Goal: Check status: Check status

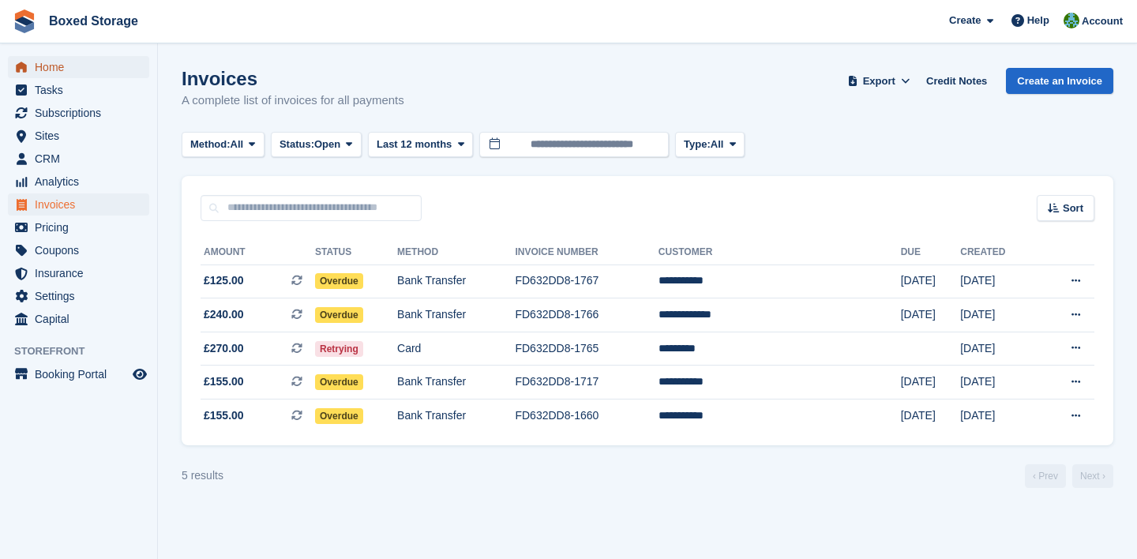
click at [89, 56] on span "Home" at bounding box center [82, 67] width 95 height 22
